Goal: Download file/media

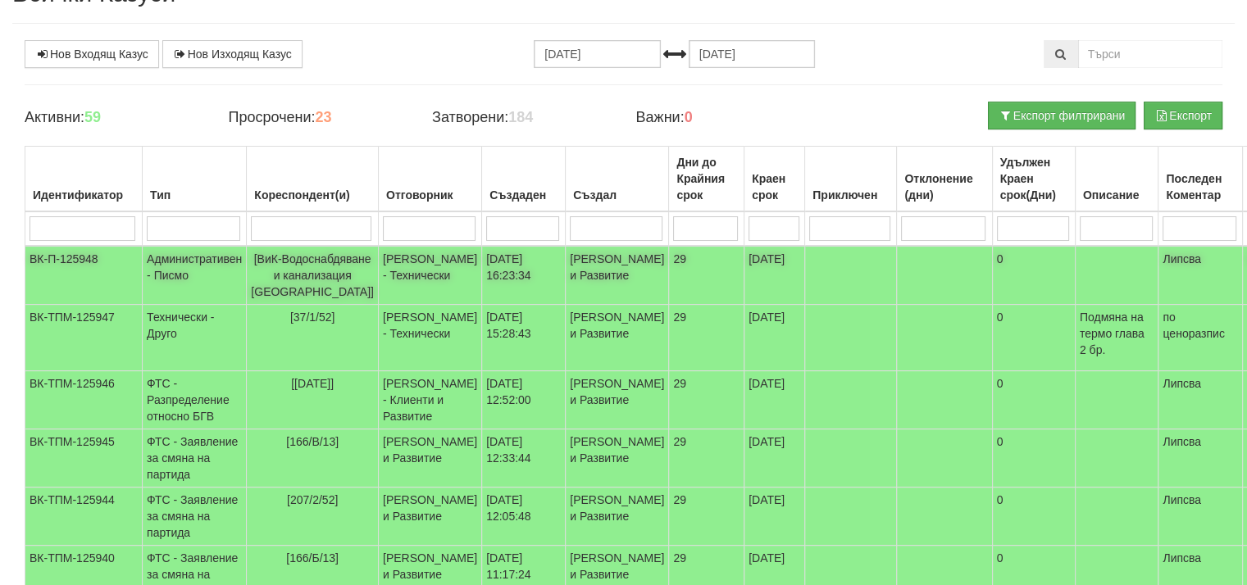
scroll to position [82, 0]
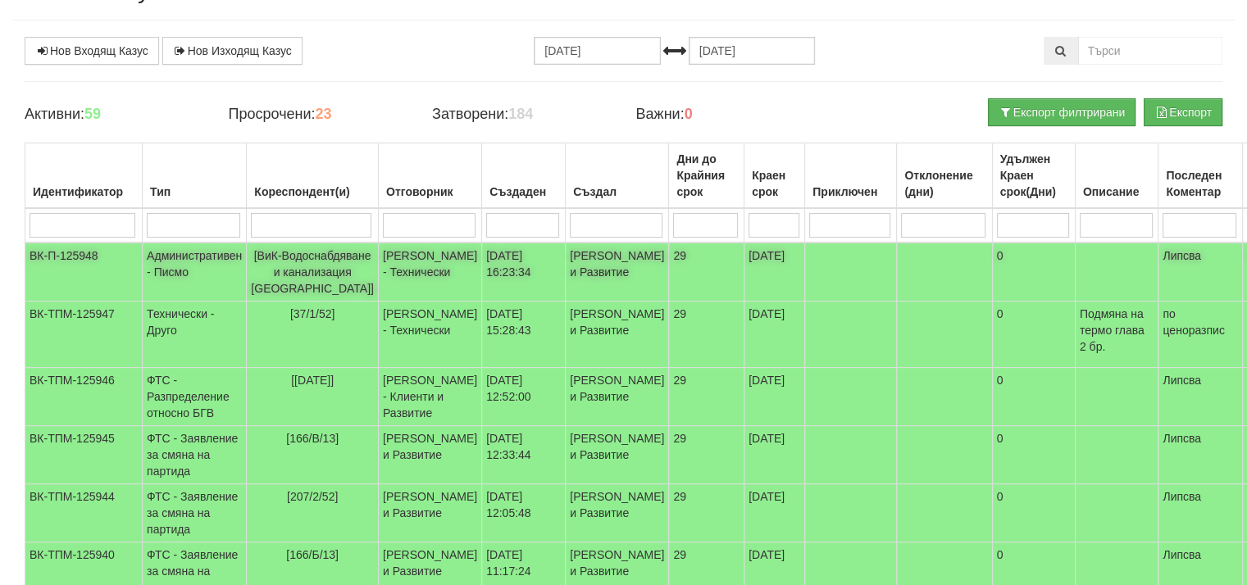
click at [258, 270] on span "[ВиК-Водоснабдяване и канализация [GEOGRAPHIC_DATA]]" at bounding box center [312, 272] width 123 height 46
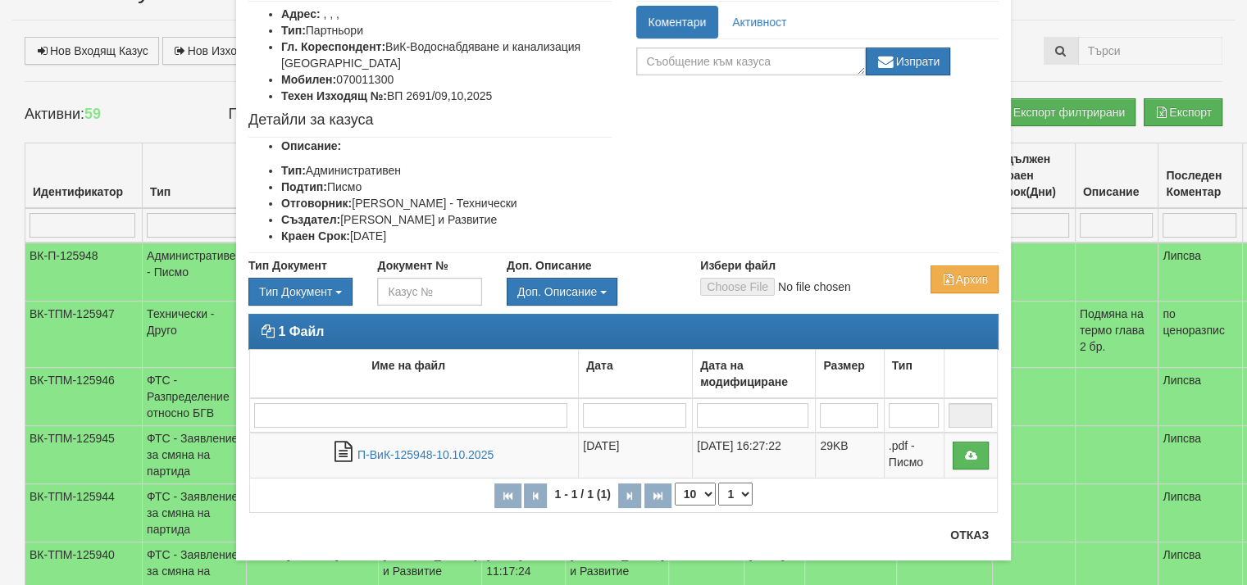
scroll to position [131, 0]
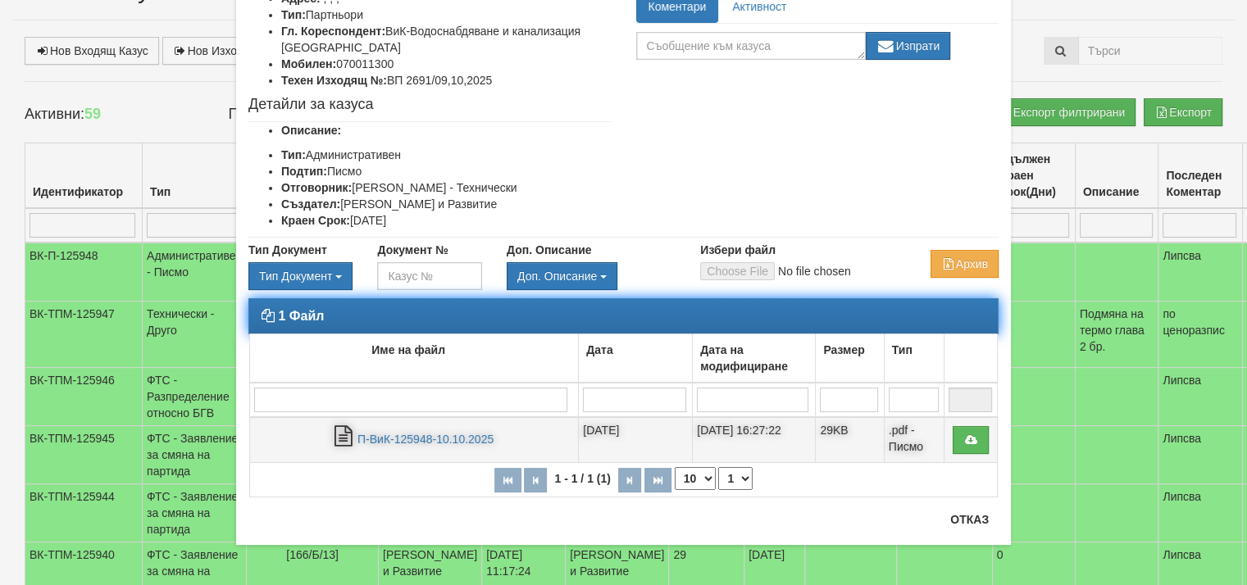
click at [390, 445] on td "П-ВиК-125948-10.10.2025" at bounding box center [414, 440] width 329 height 46
click at [391, 439] on link "П-ВиК-125948-10.10.2025" at bounding box center [425, 439] width 136 height 13
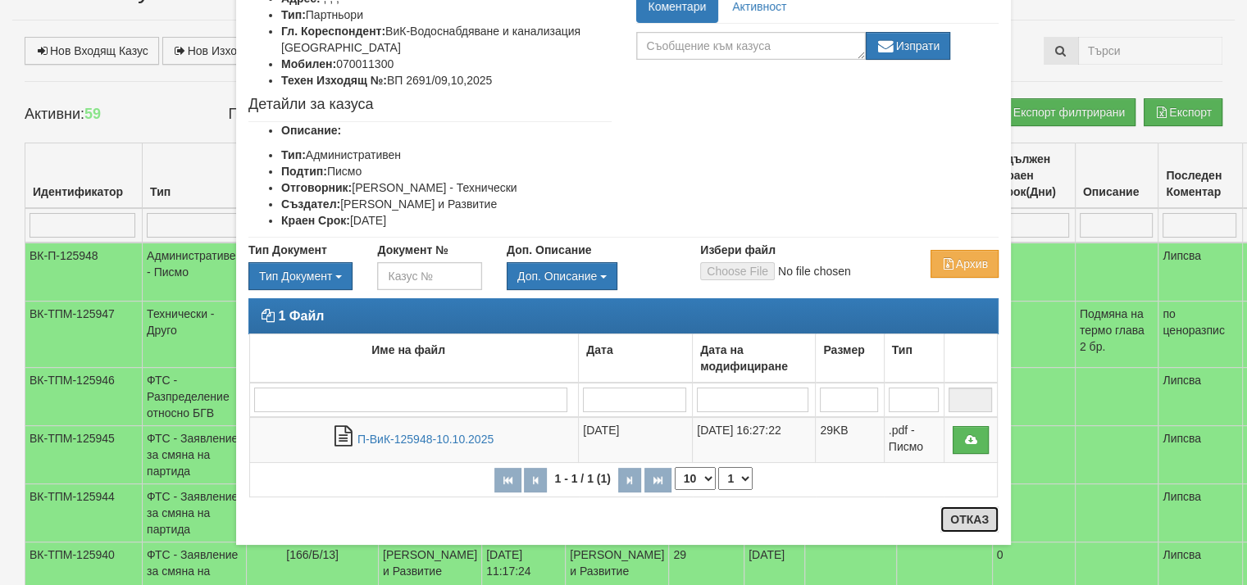
click at [967, 514] on button "Отказ" at bounding box center [969, 520] width 58 height 26
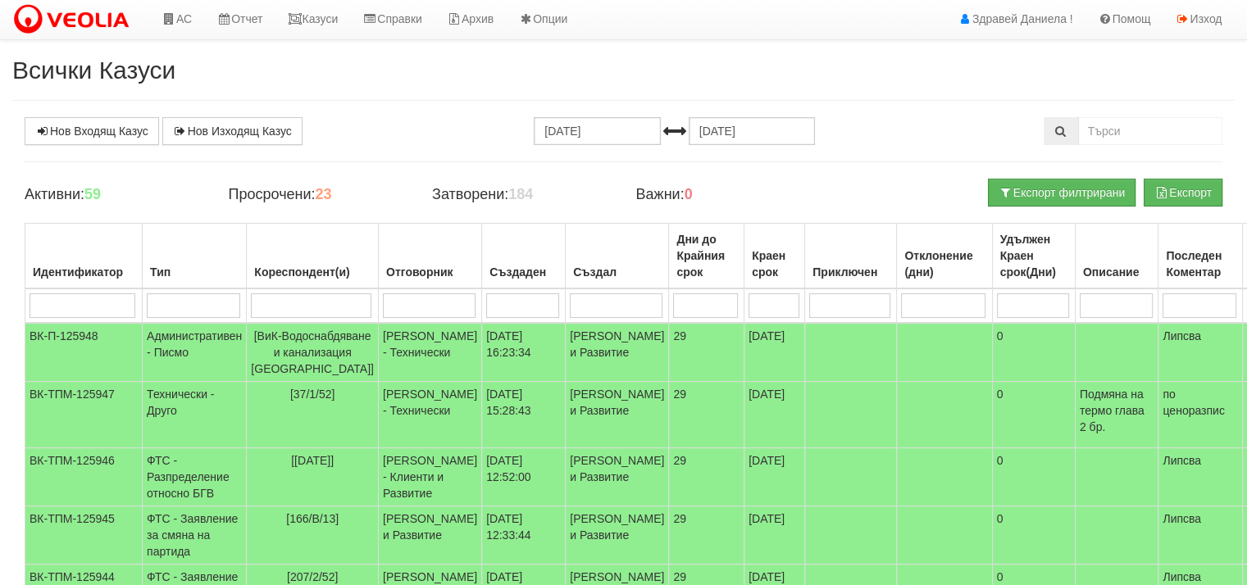
scroll to position [0, 0]
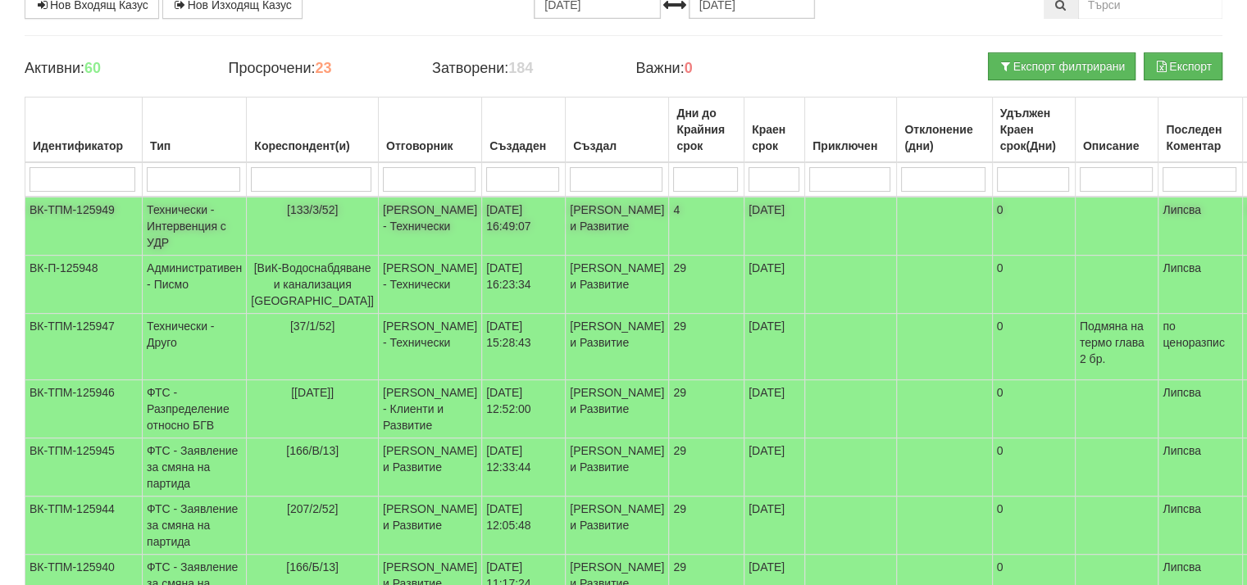
scroll to position [164, 0]
